Goal: Navigation & Orientation: Find specific page/section

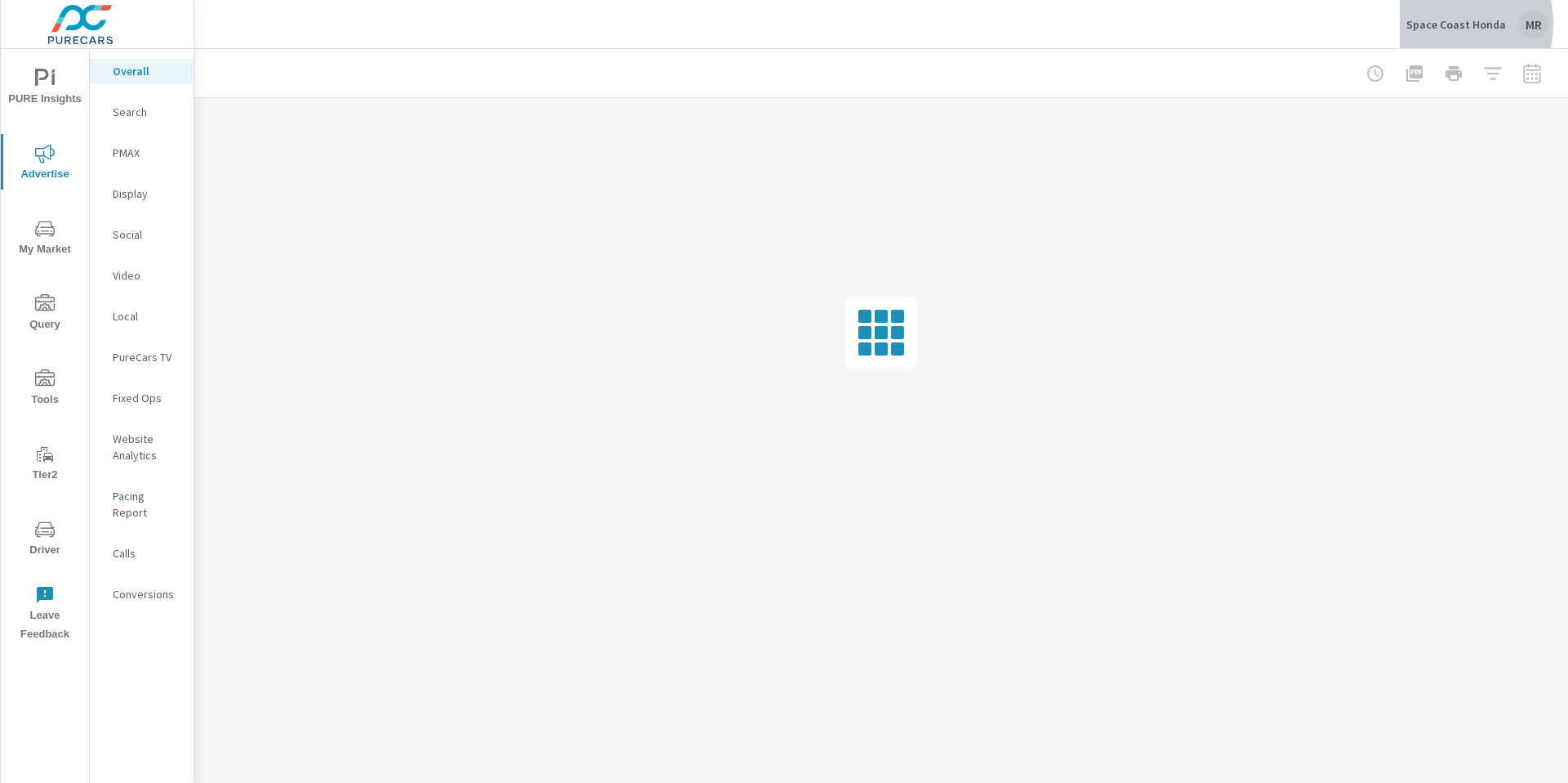
click at [1447, 24] on p "Space Coast Honda" at bounding box center [1456, 24] width 100 height 15
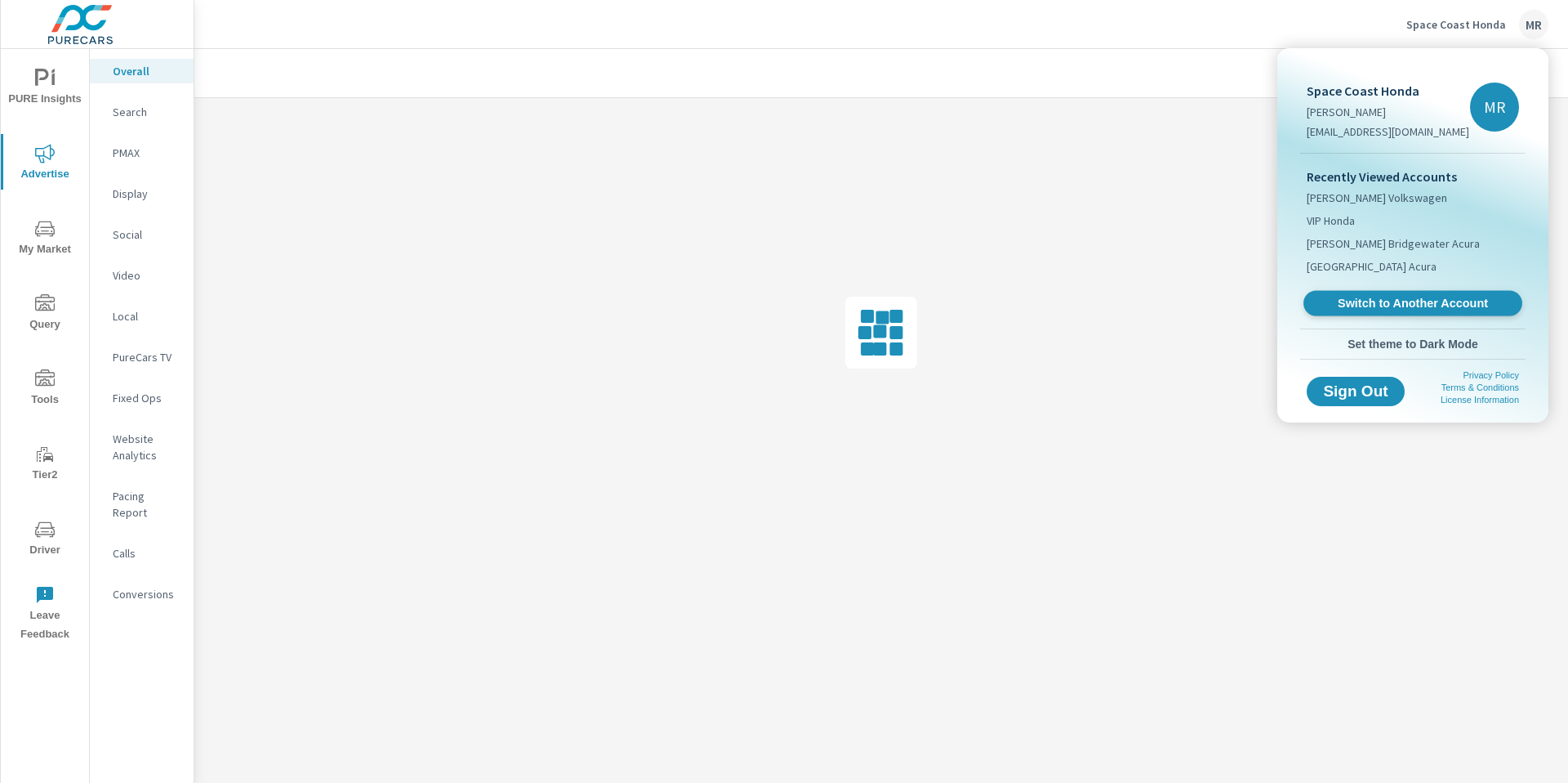
click at [1365, 303] on span "Switch to Another Account" at bounding box center [1412, 303] width 200 height 16
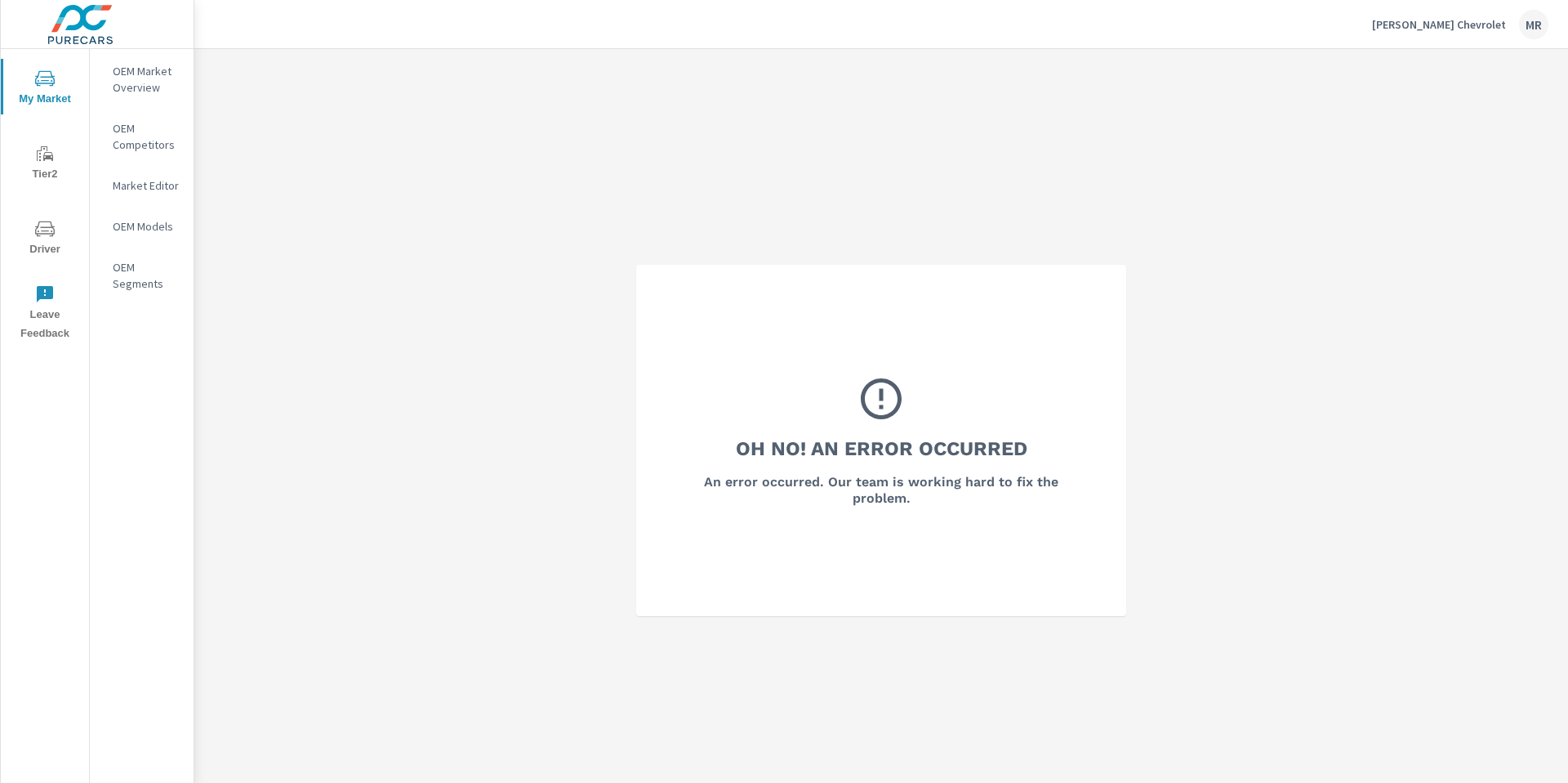
click at [1453, 34] on div "Reichard Chevrolet MR" at bounding box center [1460, 24] width 176 height 29
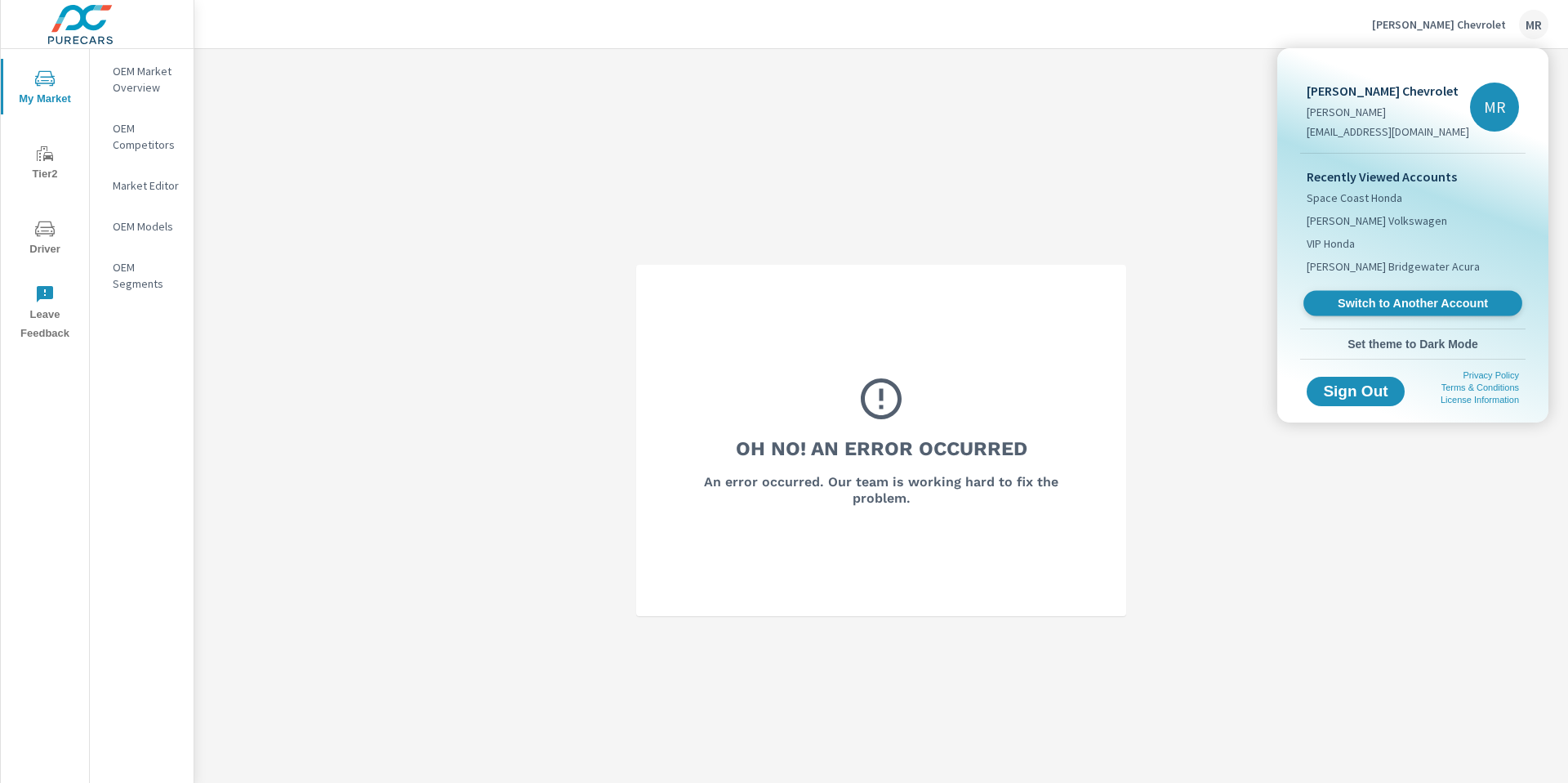
click at [1387, 307] on span "Switch to Another Account" at bounding box center [1412, 303] width 200 height 16
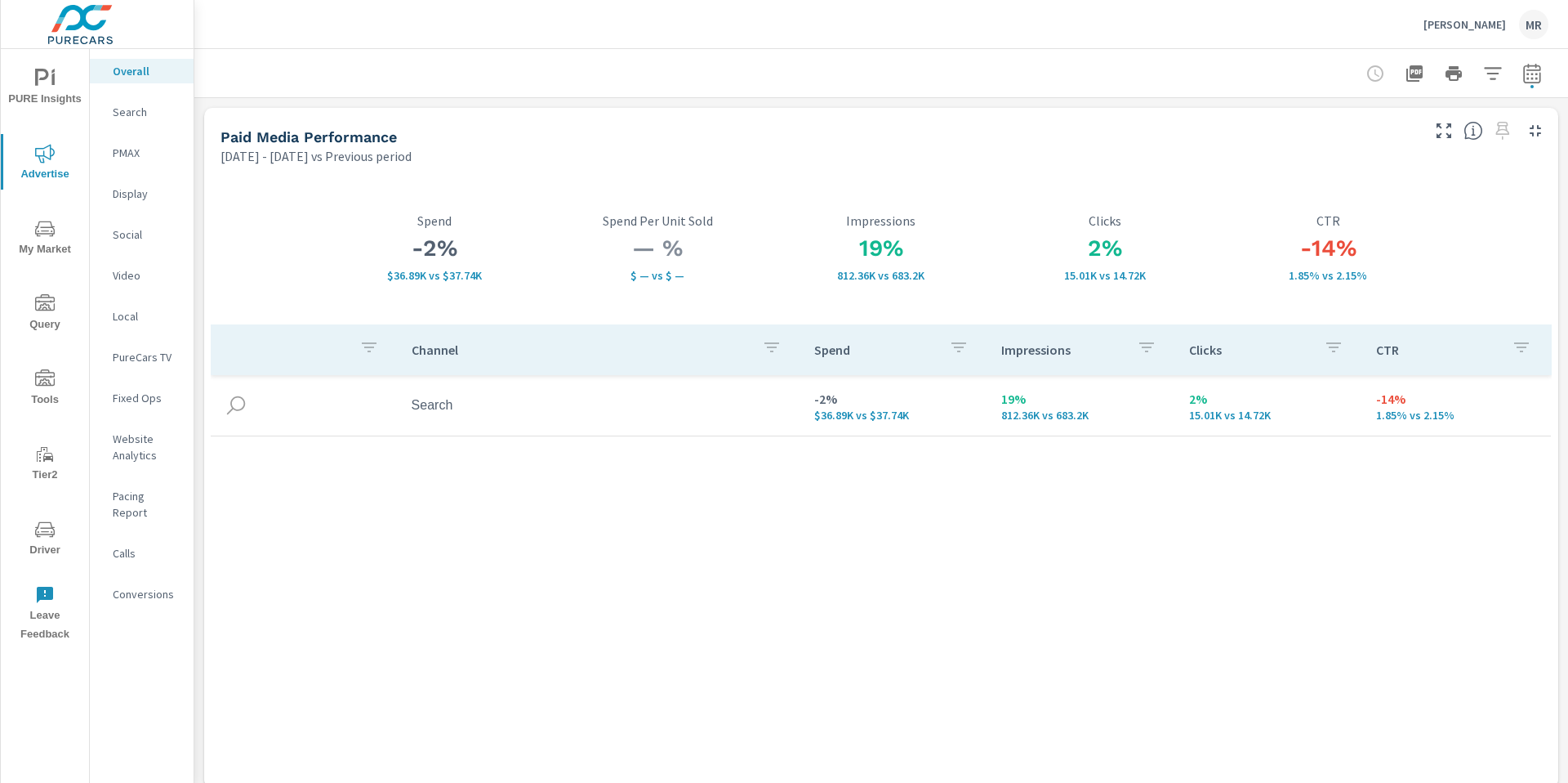
click at [45, 390] on span "Tools" at bounding box center [44, 389] width 78 height 40
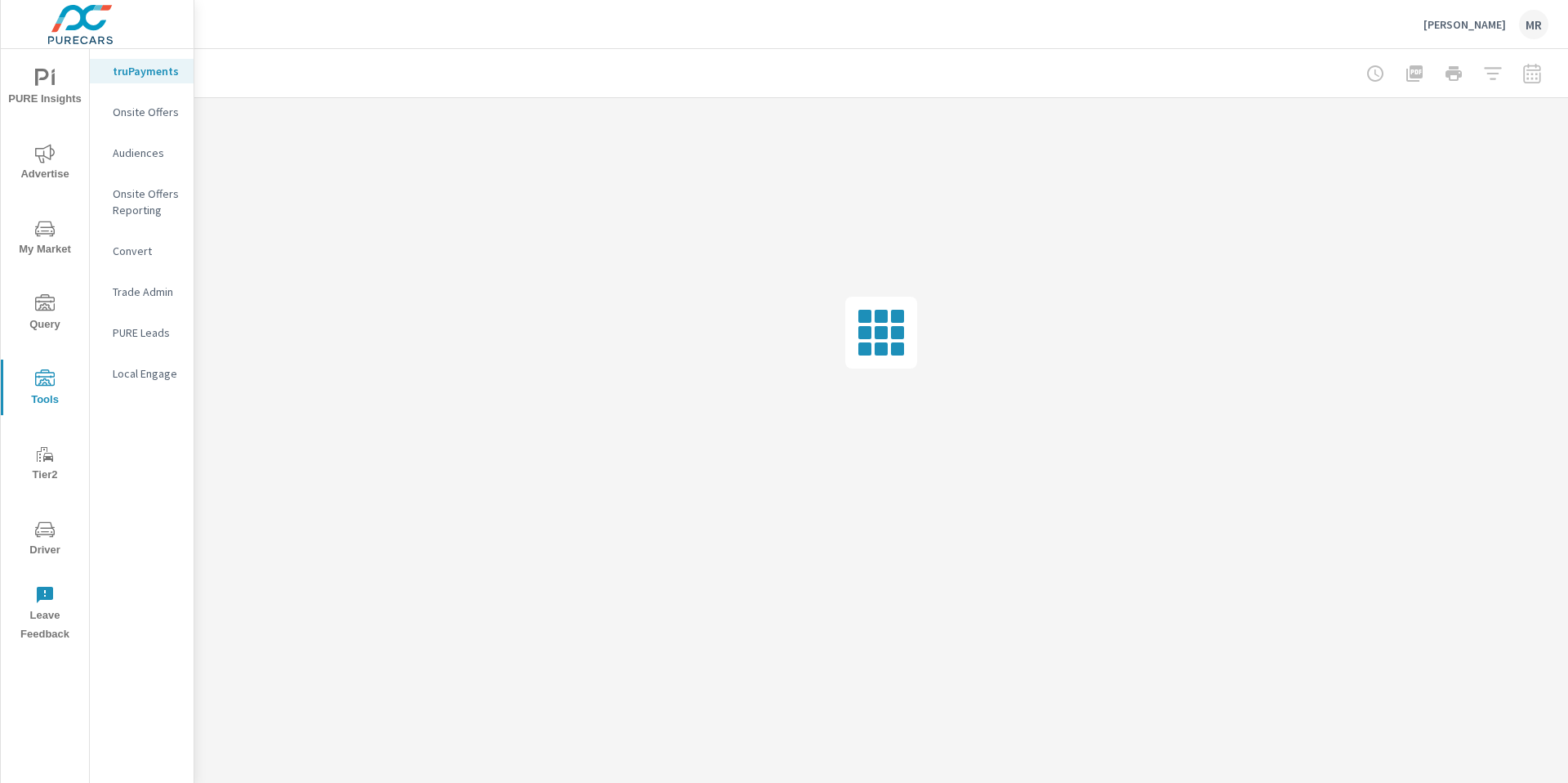
click at [44, 534] on icon "nav menu" at bounding box center [45, 529] width 19 height 19
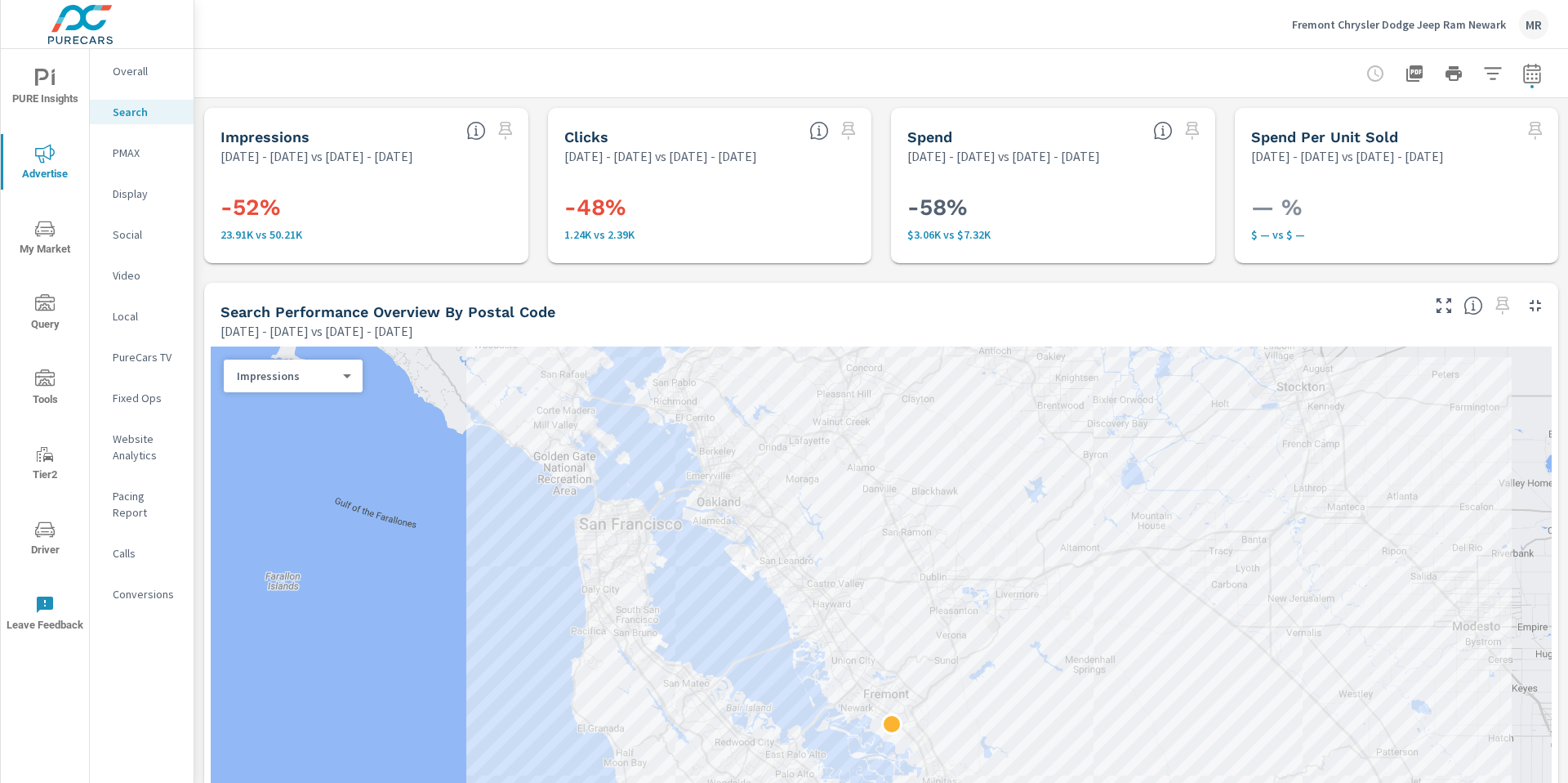
click at [1384, 28] on p "Fremont Chrysler Dodge Jeep Ram Newark" at bounding box center [1399, 24] width 214 height 15
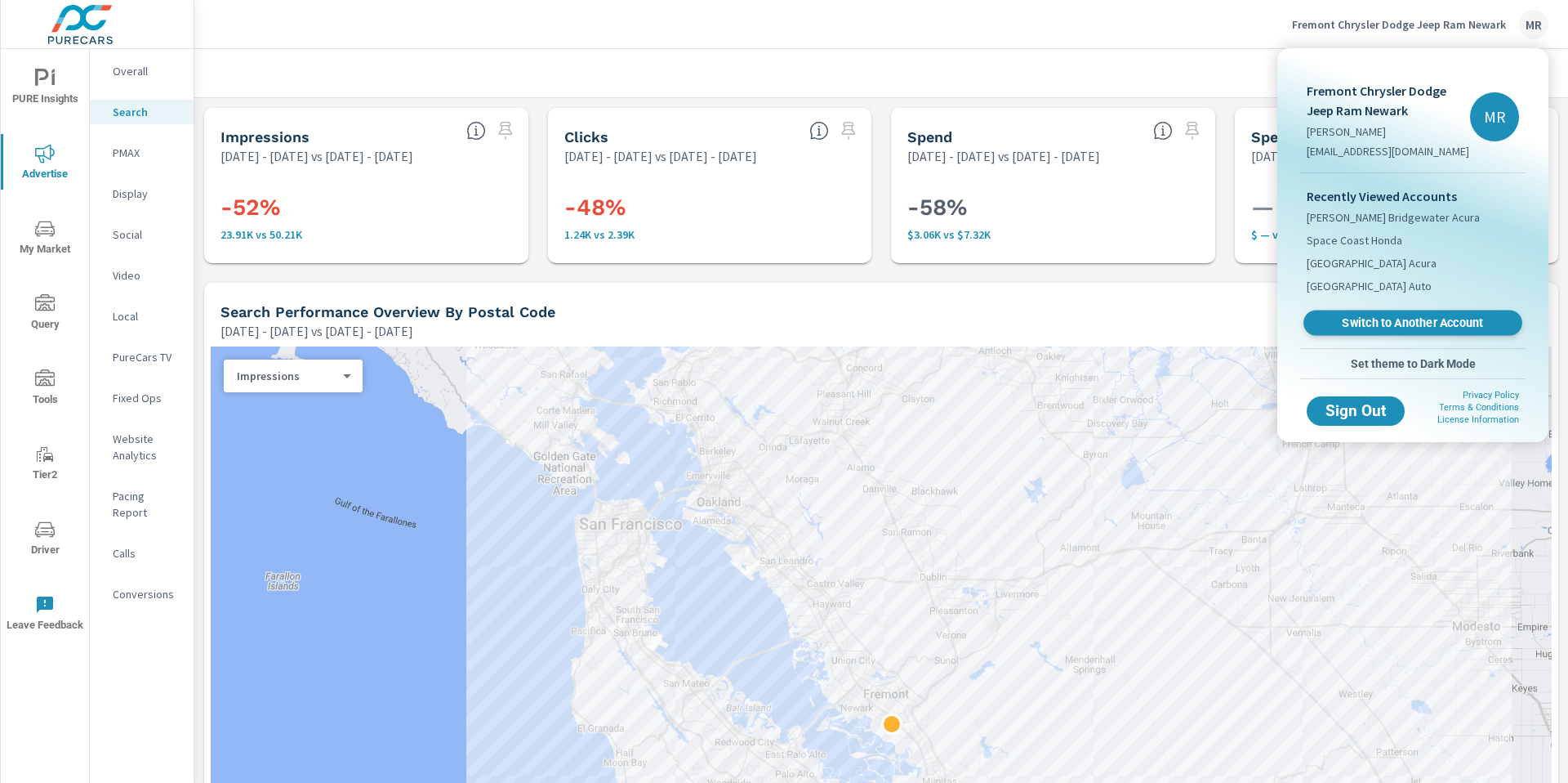
click at [1366, 318] on span "Switch to Another Account" at bounding box center [1412, 324] width 200 height 16
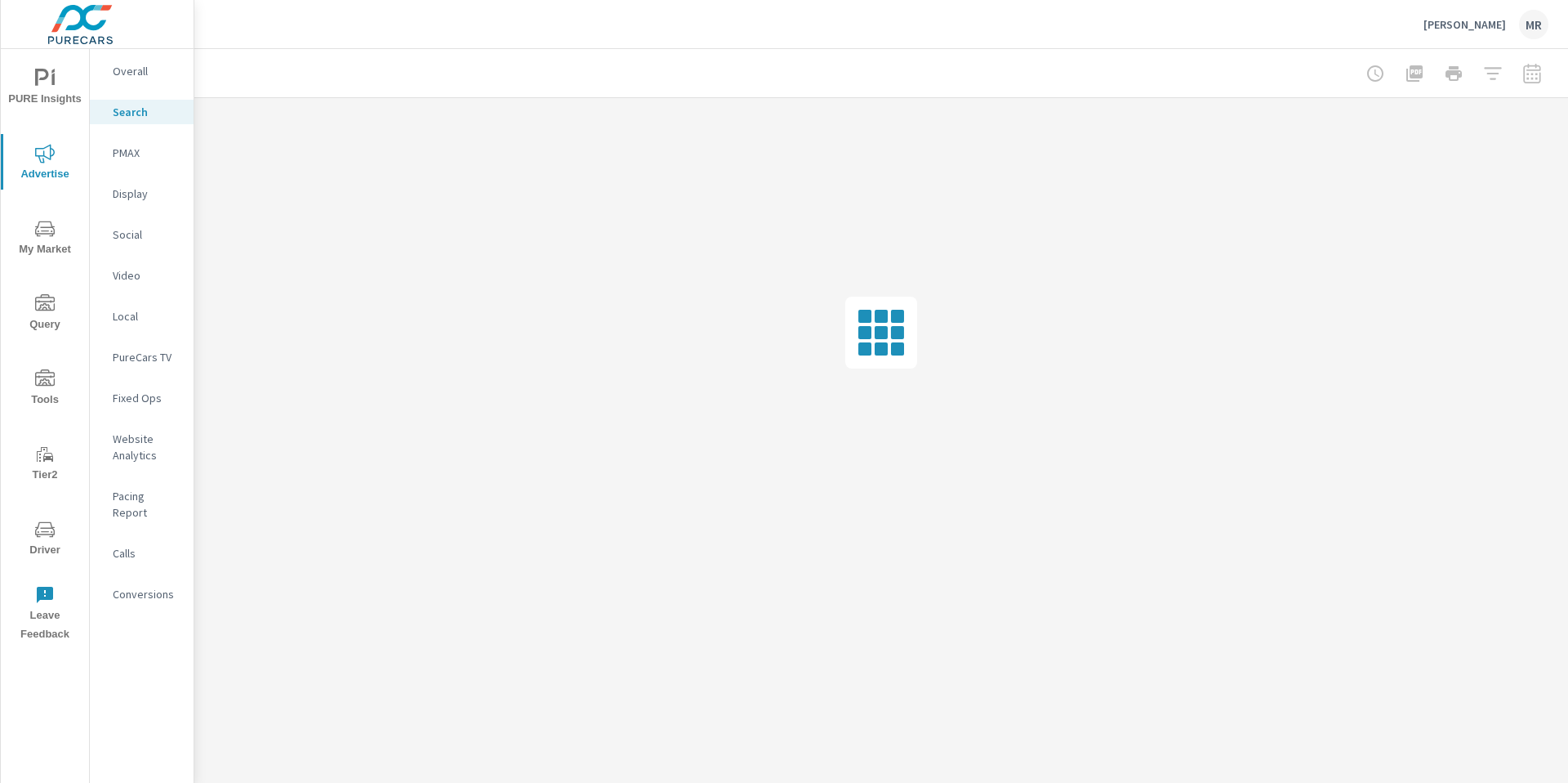
click at [41, 530] on icon "nav menu" at bounding box center [45, 529] width 19 height 19
